Goal: Information Seeking & Learning: Learn about a topic

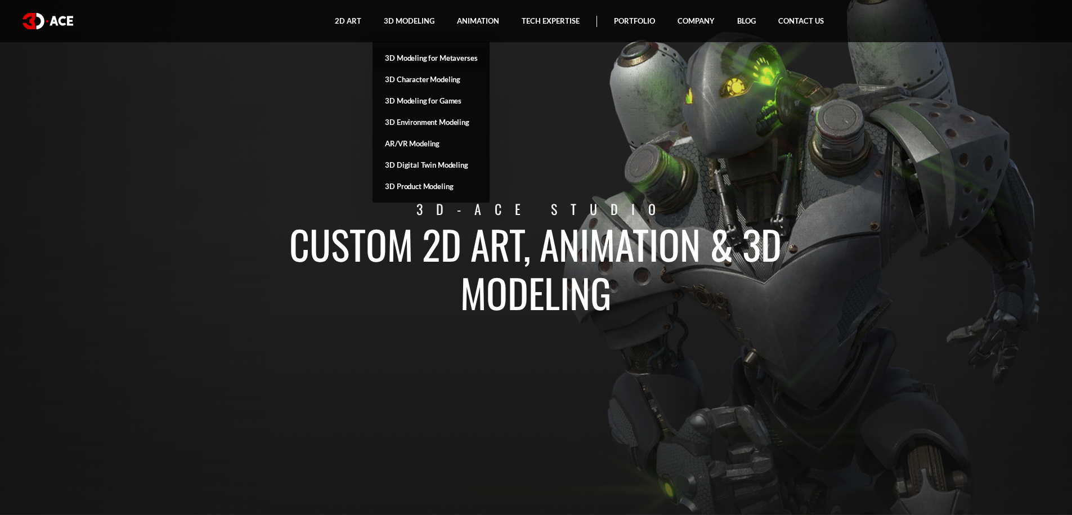
click at [454, 59] on link "3D Modeling for Metaverses" at bounding box center [431, 57] width 117 height 21
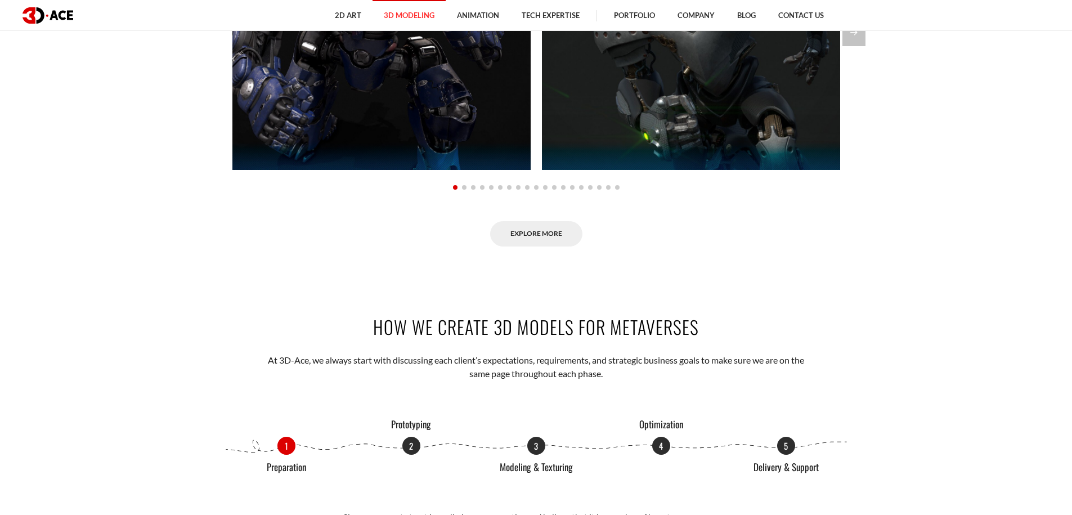
scroll to position [891, 0]
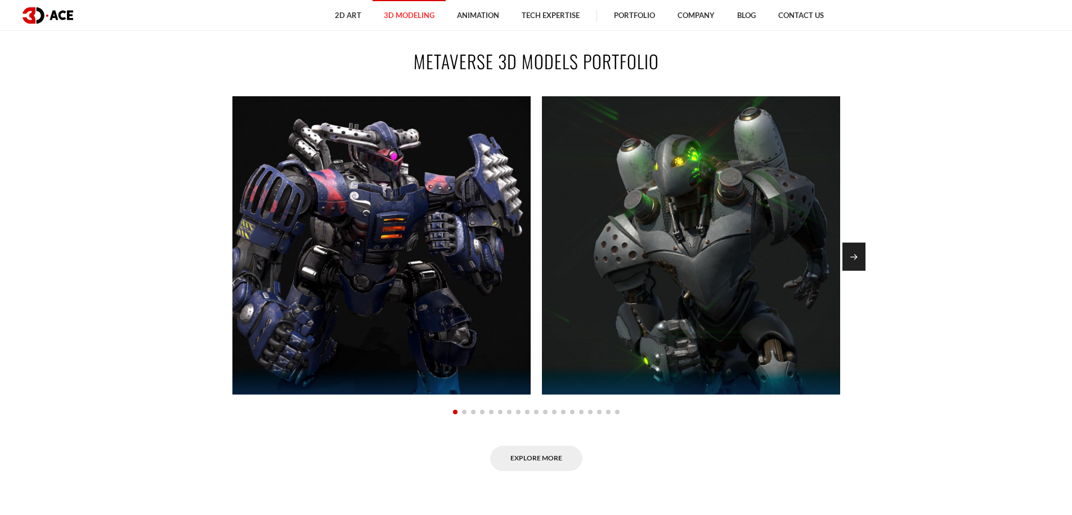
click at [847, 261] on div "Next slide" at bounding box center [854, 257] width 23 height 28
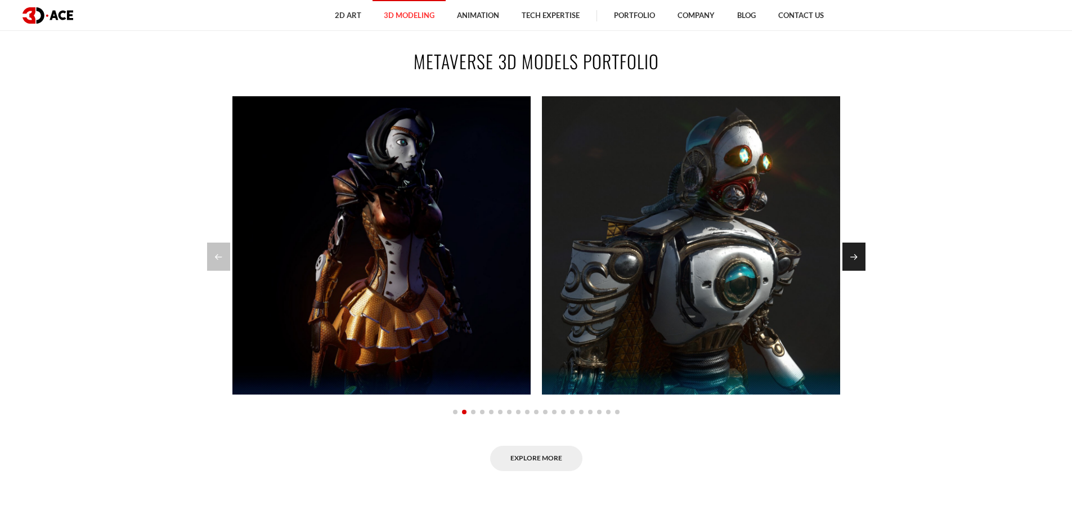
click at [847, 260] on div "Next slide" at bounding box center [854, 257] width 23 height 28
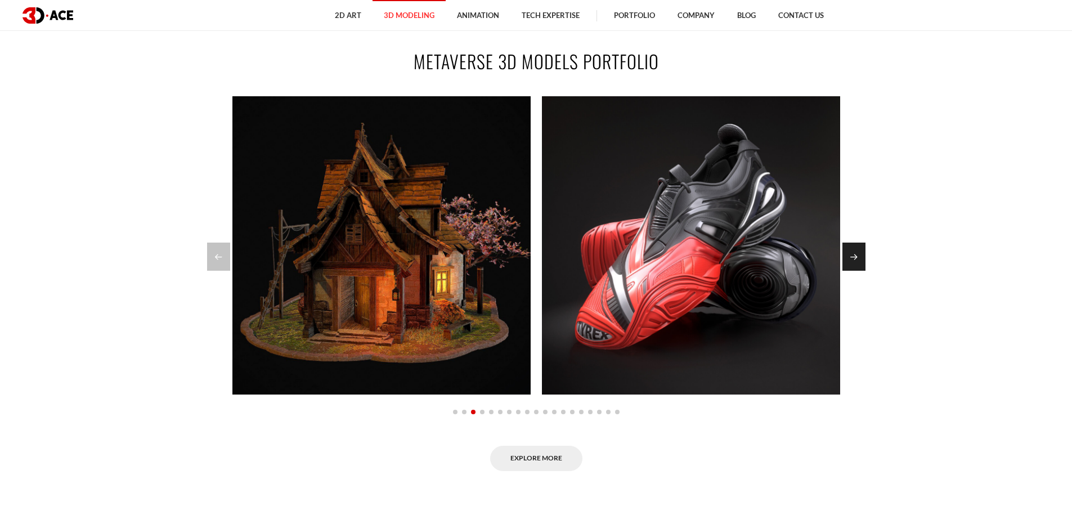
click at [847, 259] on div "Next slide" at bounding box center [854, 257] width 23 height 28
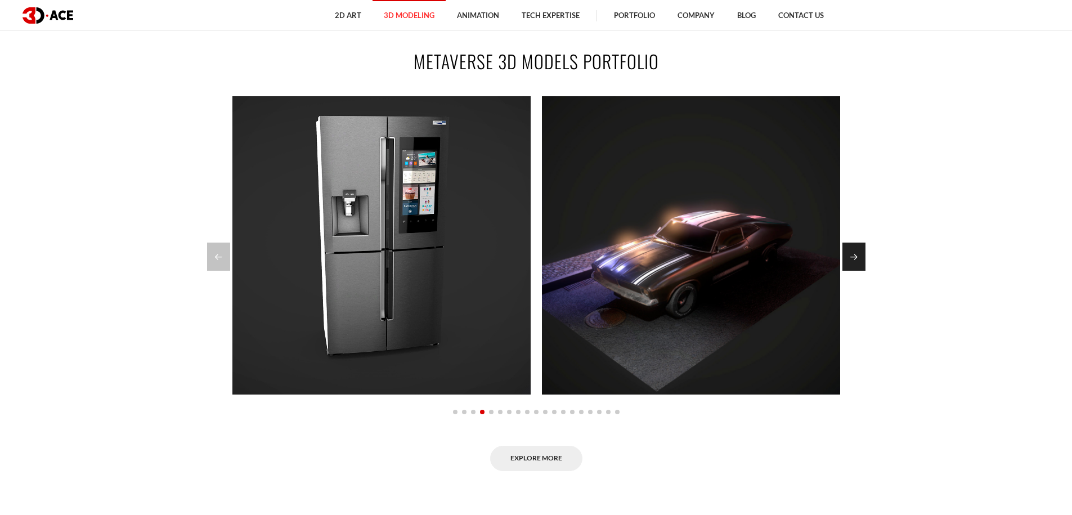
click at [847, 259] on div "Next slide" at bounding box center [854, 257] width 23 height 28
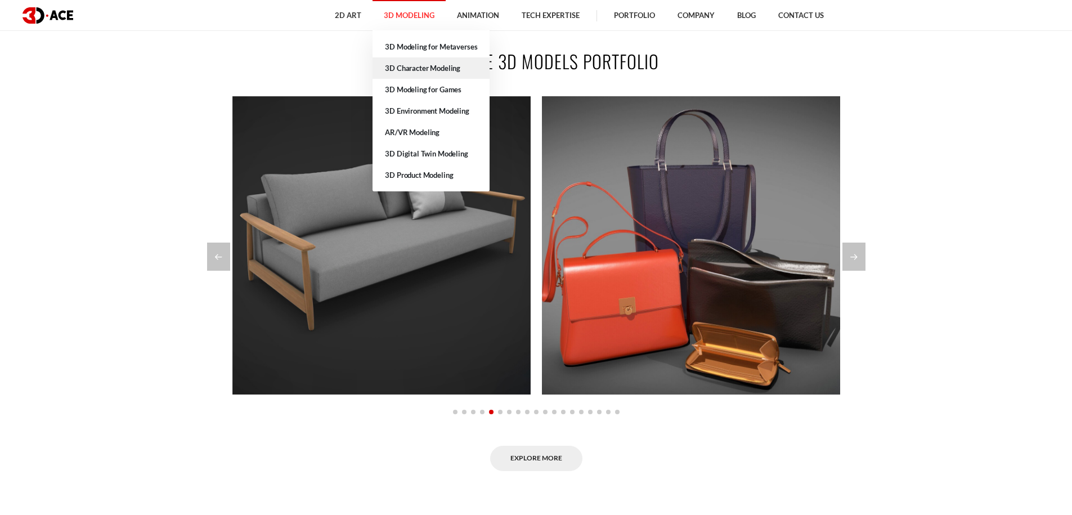
click at [430, 71] on link "3D Character Modeling" at bounding box center [431, 67] width 117 height 21
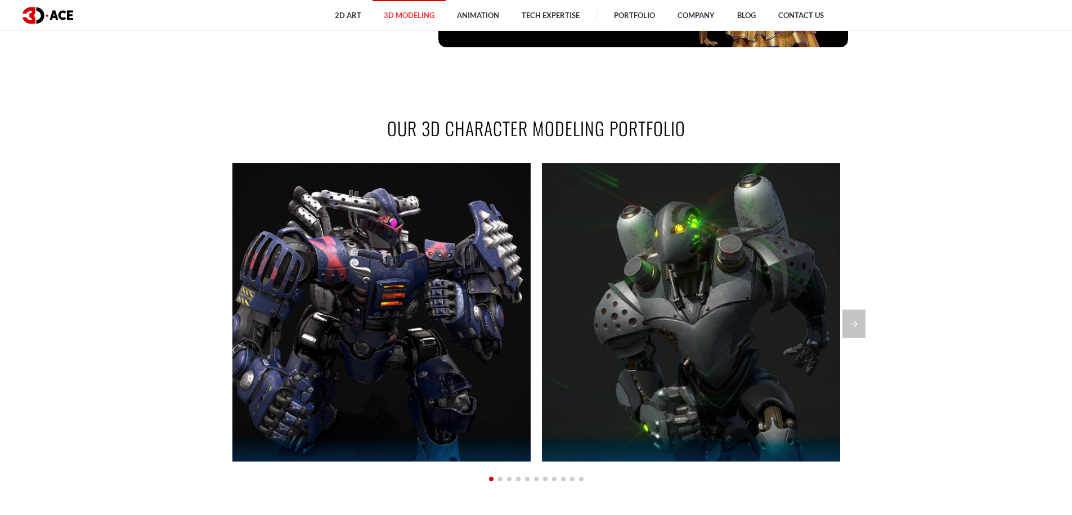
scroll to position [951, 0]
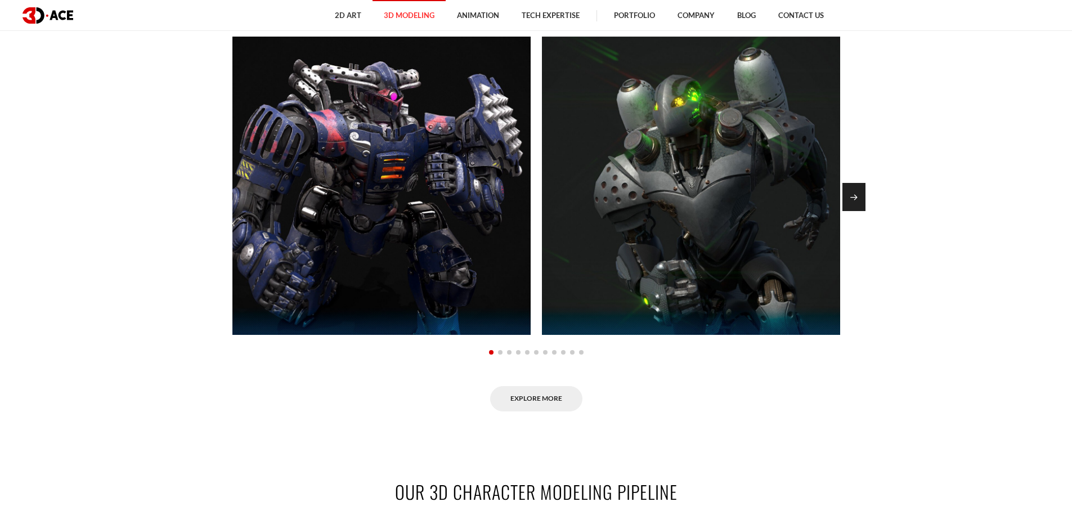
click at [854, 194] on div "Next slide" at bounding box center [854, 197] width 23 height 28
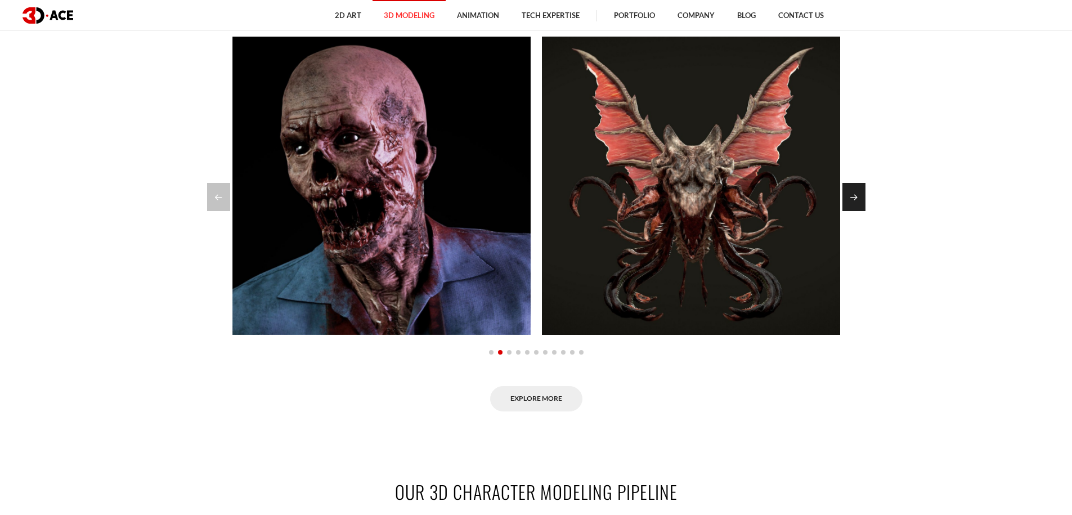
click at [854, 194] on div "Next slide" at bounding box center [854, 197] width 23 height 28
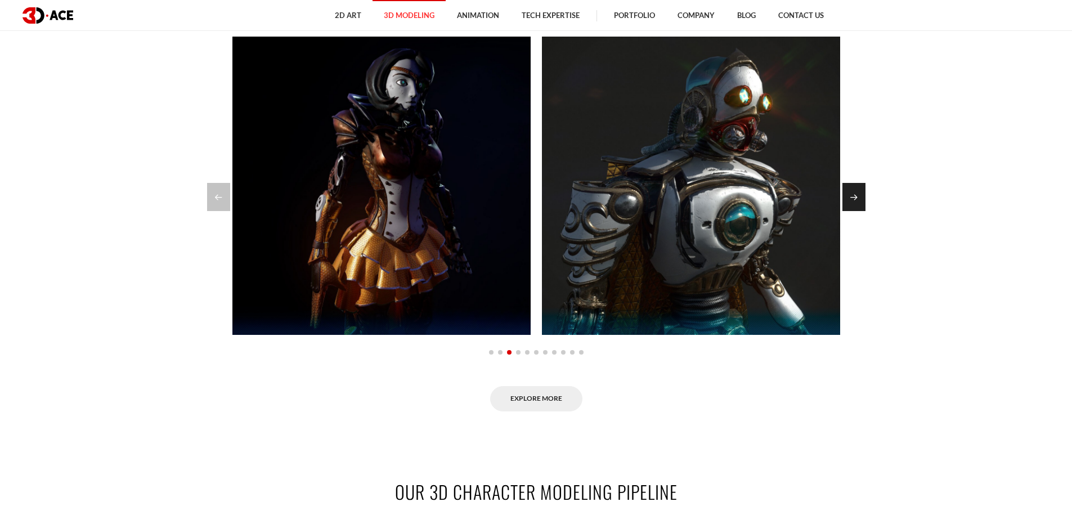
click at [854, 194] on div "Next slide" at bounding box center [854, 197] width 23 height 28
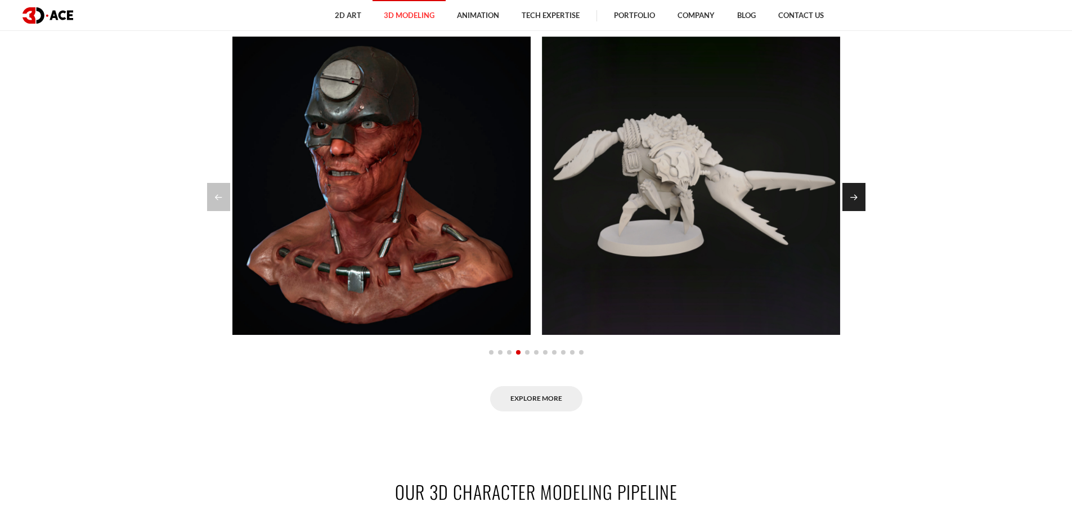
click at [854, 194] on div "Next slide" at bounding box center [854, 197] width 23 height 28
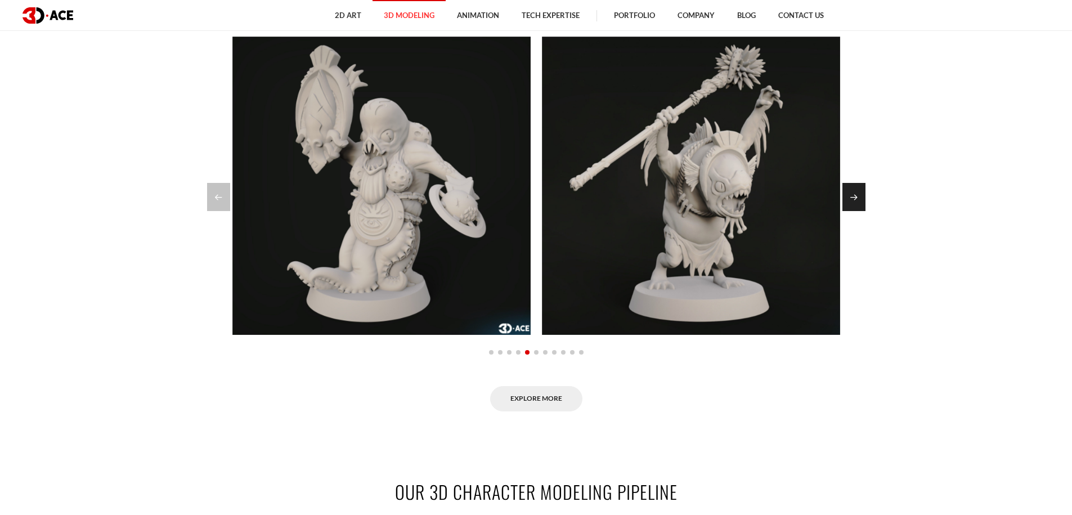
click at [854, 194] on div "Next slide" at bounding box center [854, 197] width 23 height 28
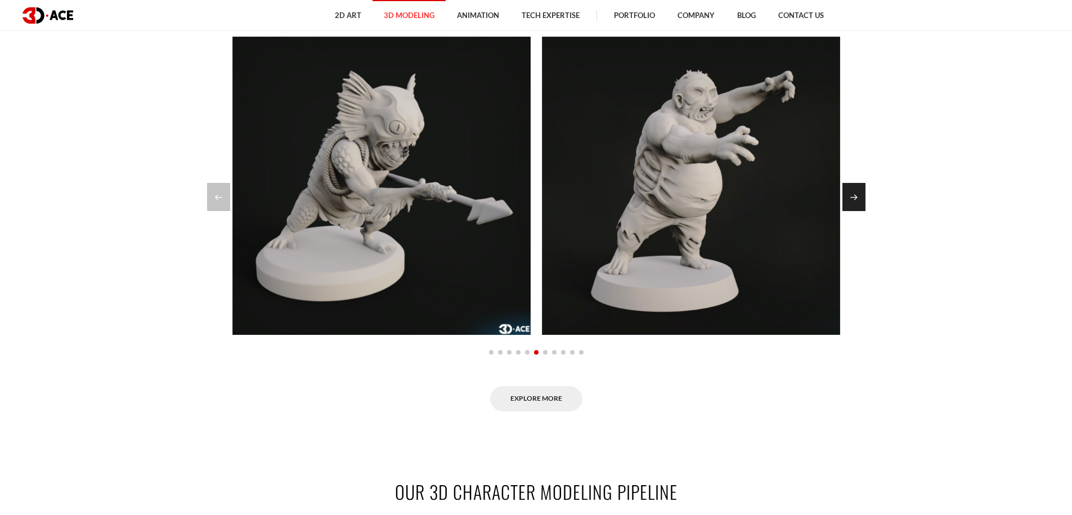
click at [862, 207] on div "Next slide" at bounding box center [854, 197] width 23 height 28
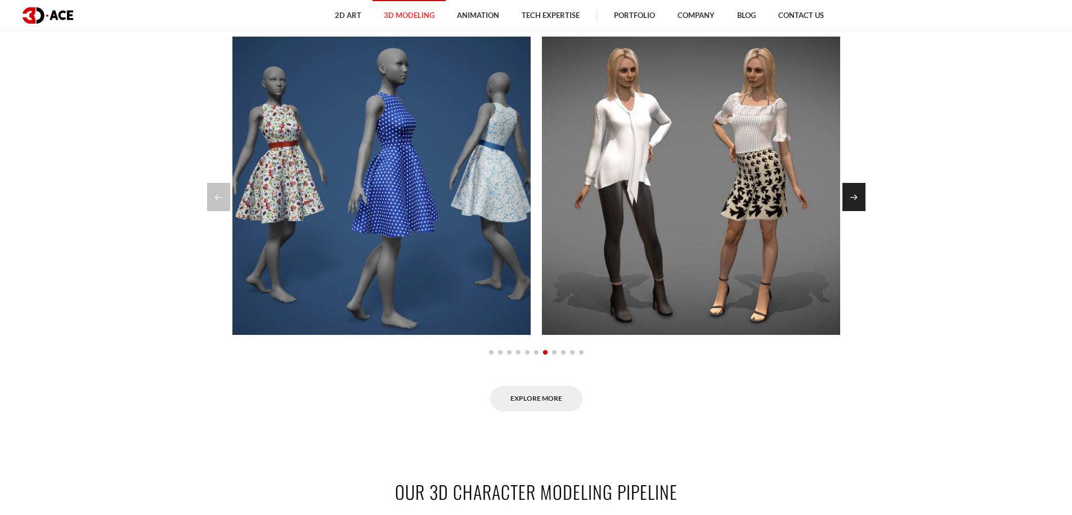
click at [863, 207] on div "Next slide" at bounding box center [854, 197] width 23 height 28
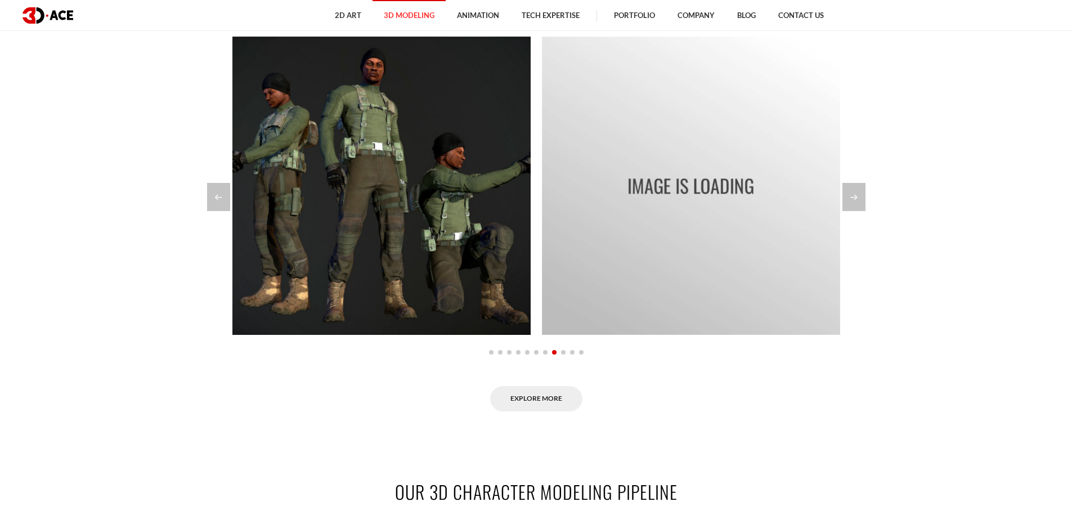
click at [914, 259] on section "OUR 3D CHARACTER MODELING PORTFOLIO Guardian Assault Zombie security guard Krak…" at bounding box center [536, 200] width 1072 height 490
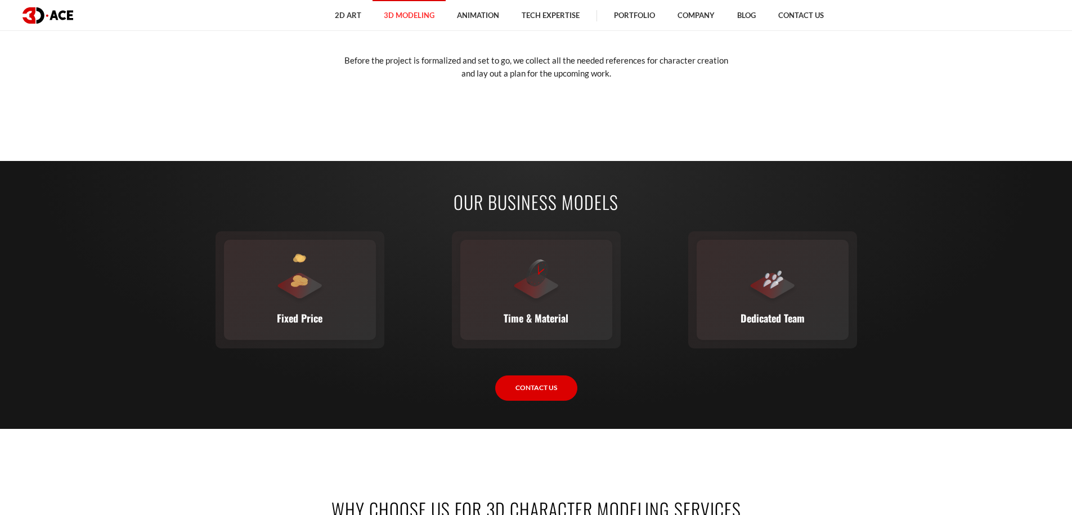
scroll to position [1425, 0]
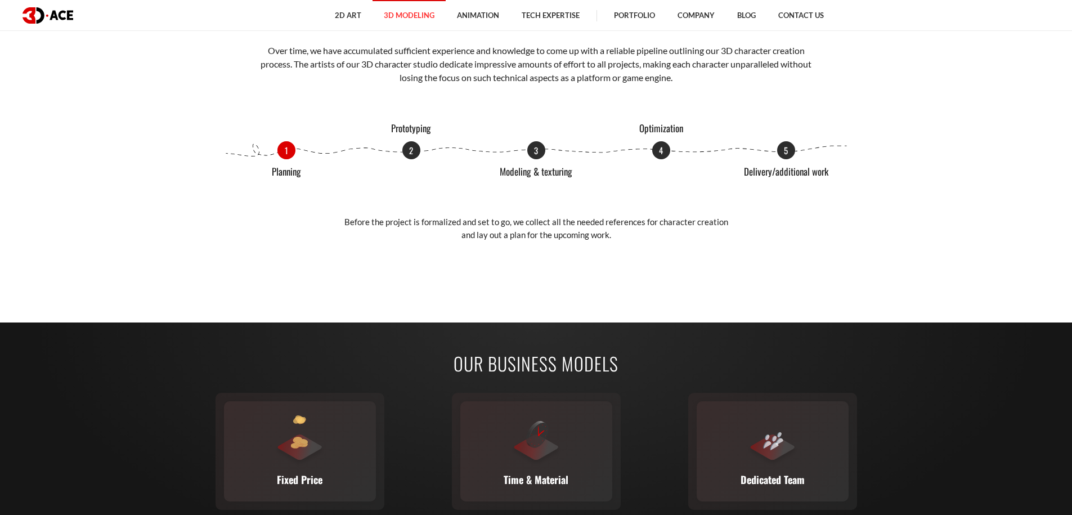
click at [913, 265] on section "OUR 3D CHARACTER MODELING PIPELINE Over time, we have accumulated sufficient ex…" at bounding box center [536, 130] width 1072 height 318
click at [915, 263] on section "OUR 3D CHARACTER MODELING PIPELINE Over time, we have accumulated sufficient ex…" at bounding box center [536, 130] width 1072 height 318
click at [918, 245] on section "OUR 3D CHARACTER MODELING PIPELINE Over time, we have accumulated sufficient ex…" at bounding box center [536, 130] width 1072 height 318
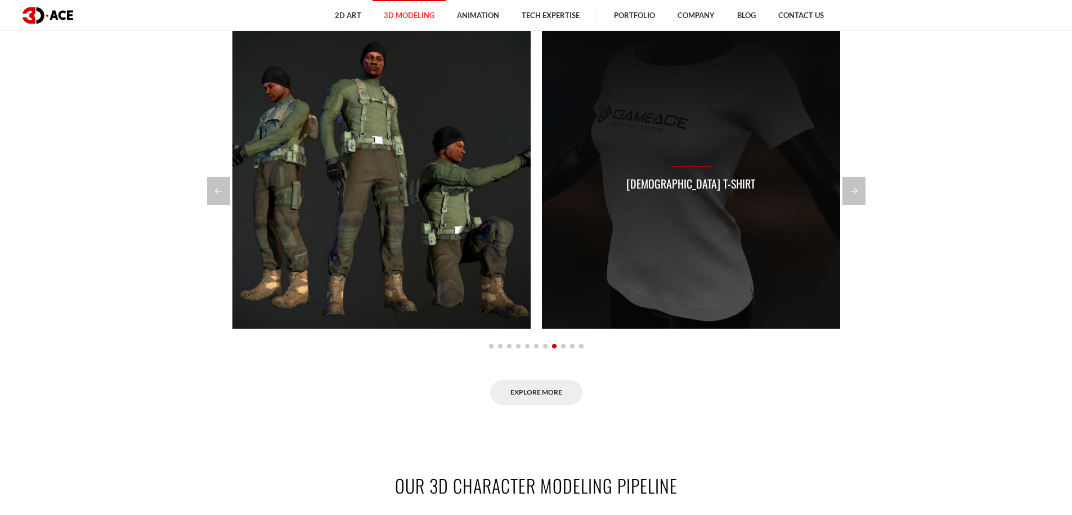
scroll to position [932, 0]
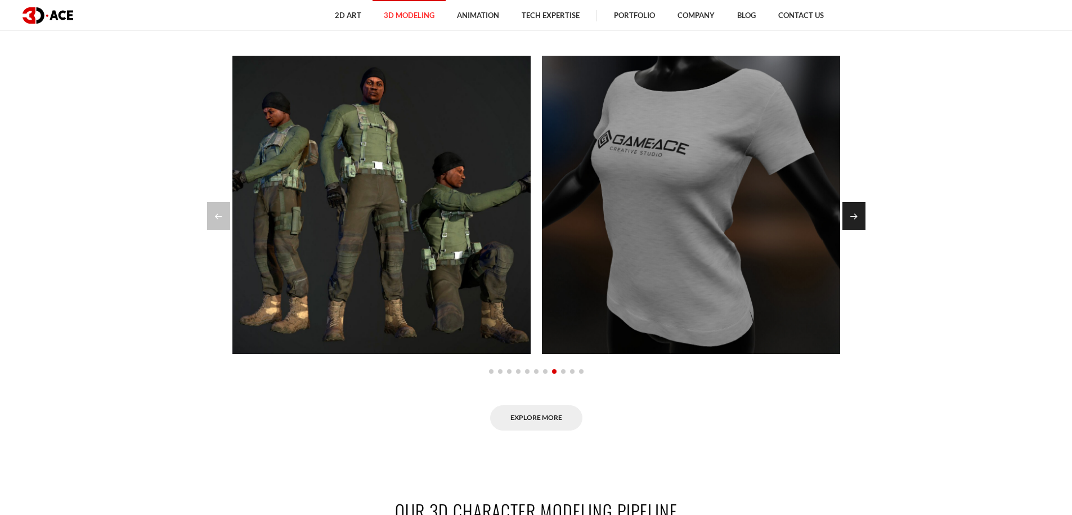
click at [855, 218] on div "Next slide" at bounding box center [854, 216] width 23 height 28
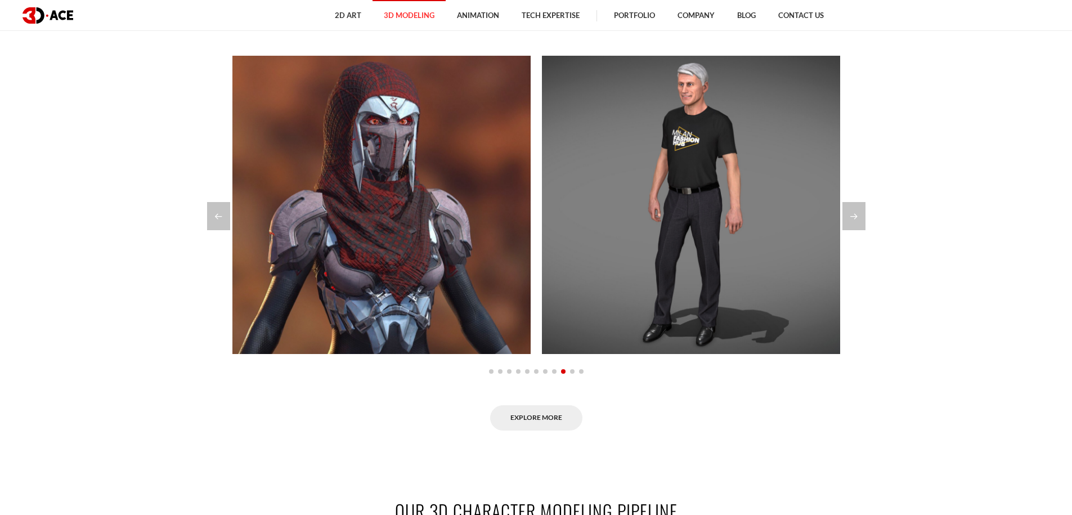
click at [887, 226] on section "OUR 3D CHARACTER MODELING PORTFOLIO Guardian Assault Zombie security guard Krak…" at bounding box center [536, 219] width 1072 height 490
